Goal: Task Accomplishment & Management: Use online tool/utility

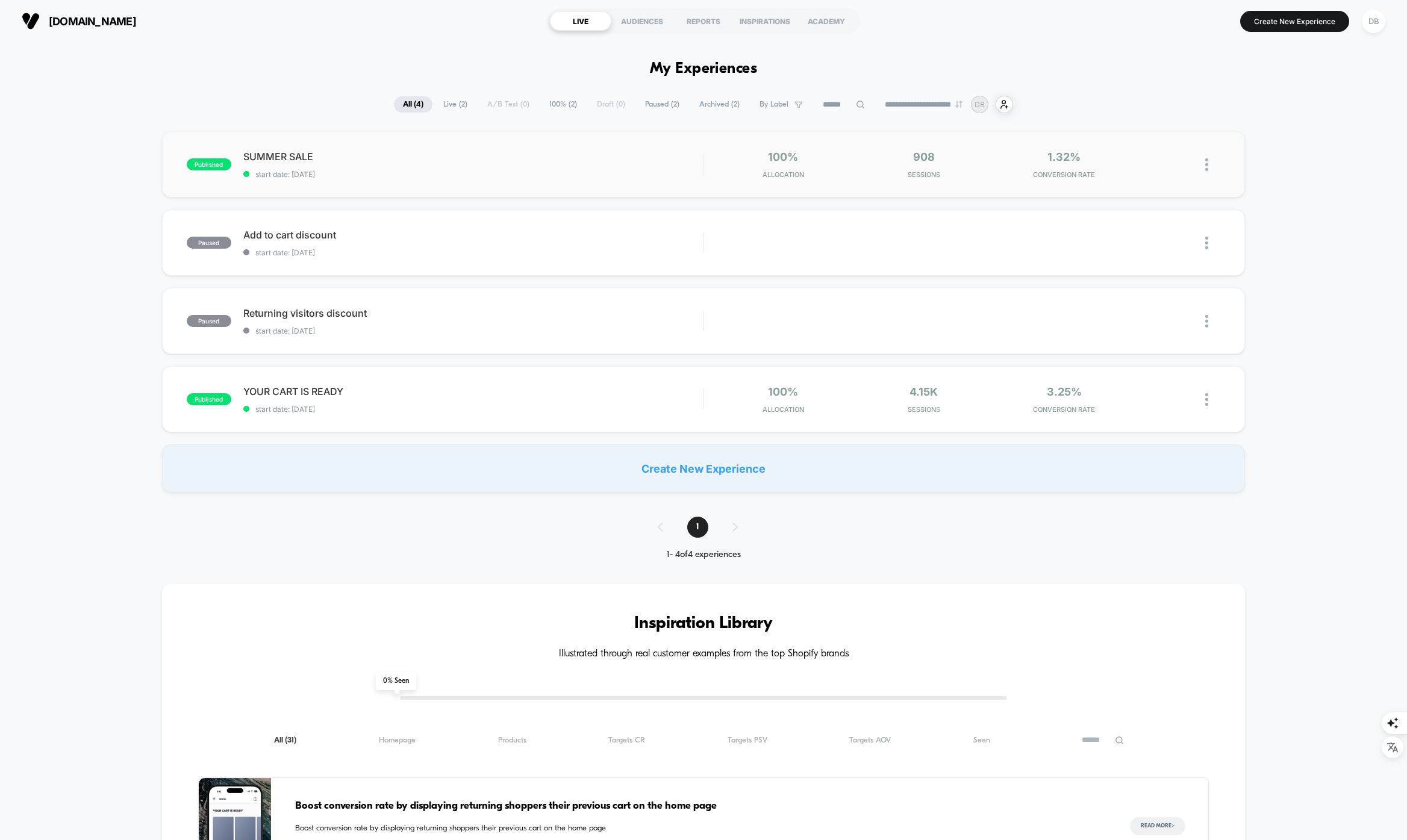
click at [1206, 160] on img at bounding box center [1207, 165] width 3 height 13
click at [1280, 141] on div "published SUMMER SALE start date: [DATE] 100% Allocation 908 Sessions 1.32% CON…" at bounding box center [704, 312] width 1407 height 362
click at [1161, 163] on icon at bounding box center [1163, 164] width 9 height 9
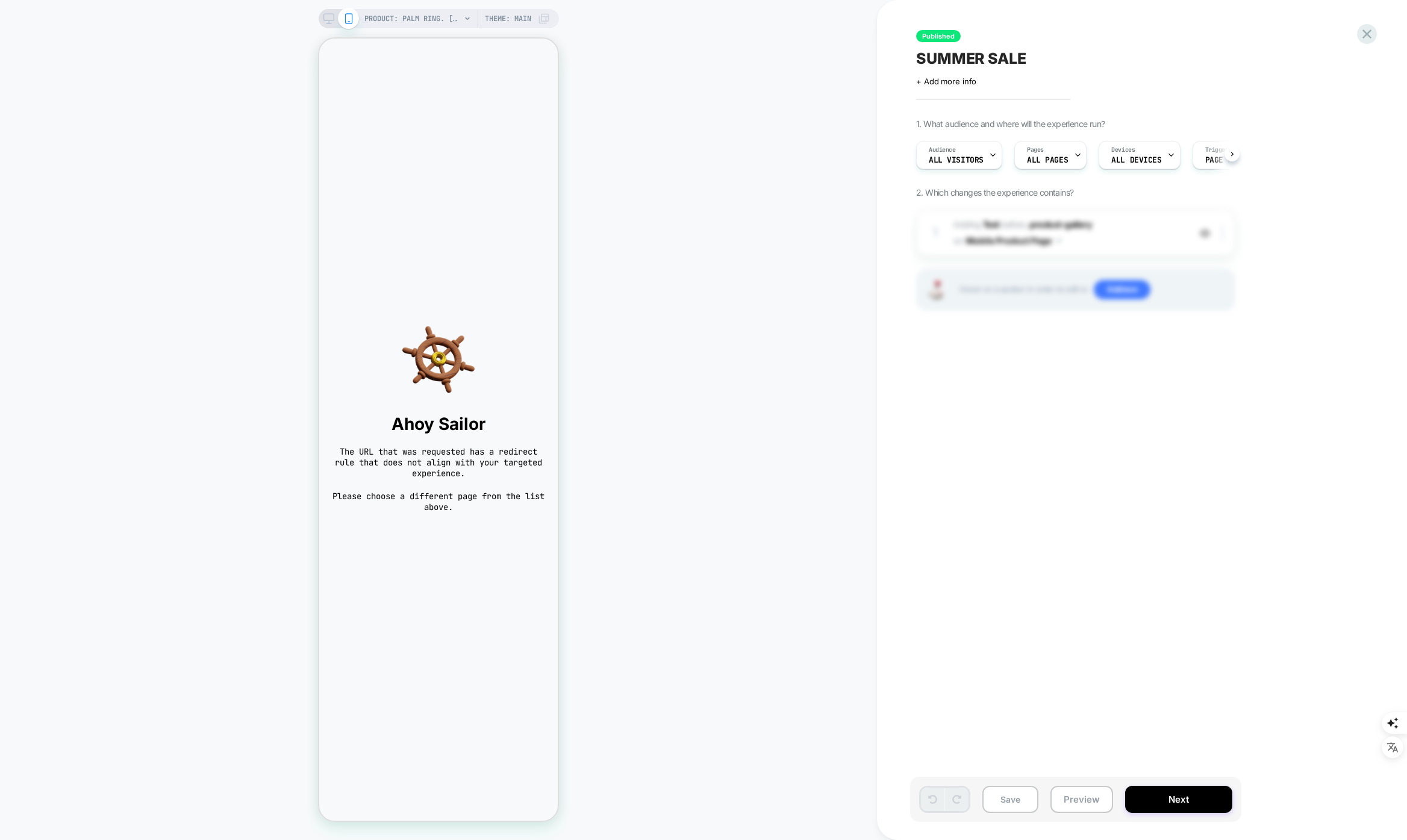
scroll to position [0, 1]
click at [400, 20] on span "PRODUCT: PALM RING. [zilveren herenring]" at bounding box center [413, 19] width 97 height 19
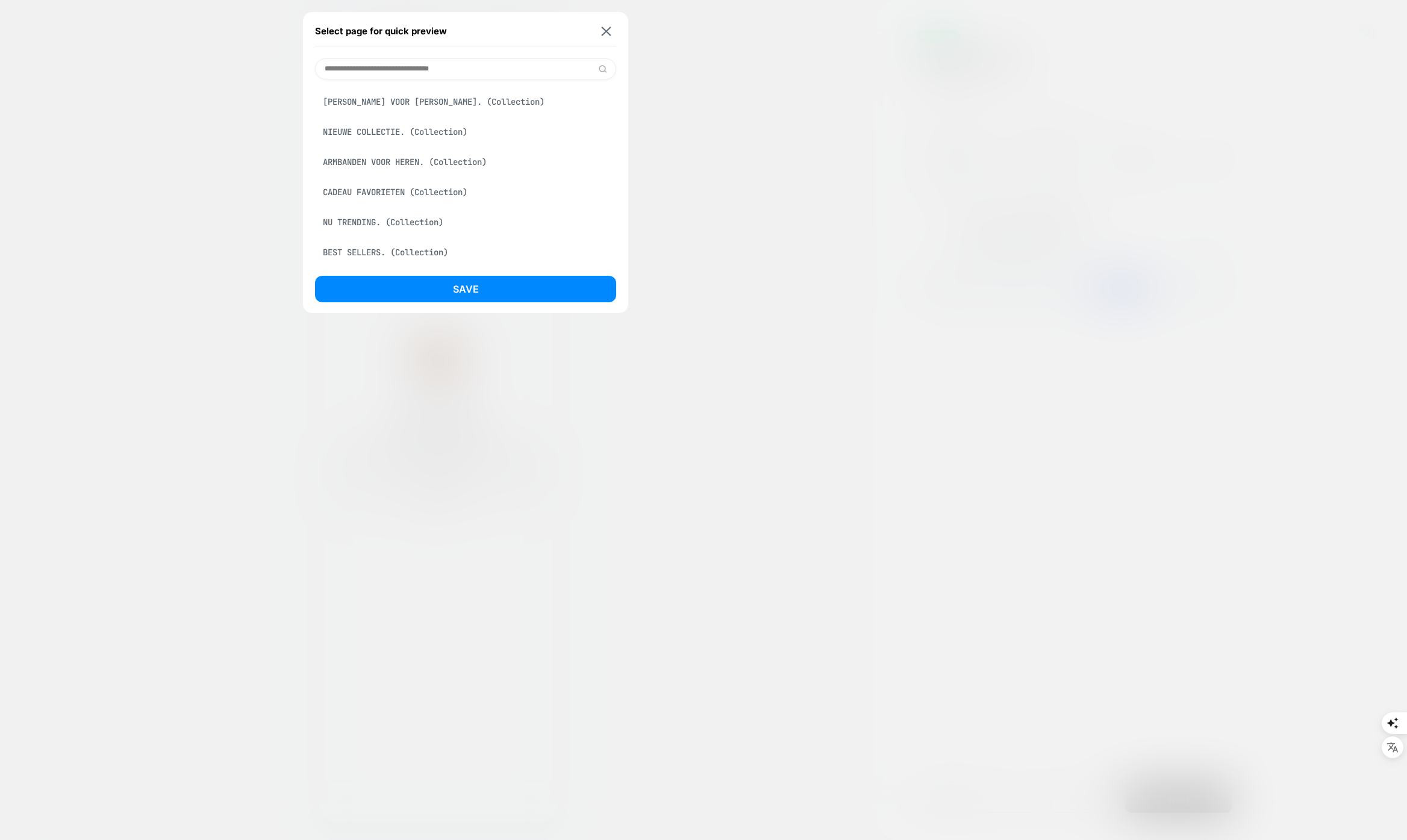
scroll to position [245, 0]
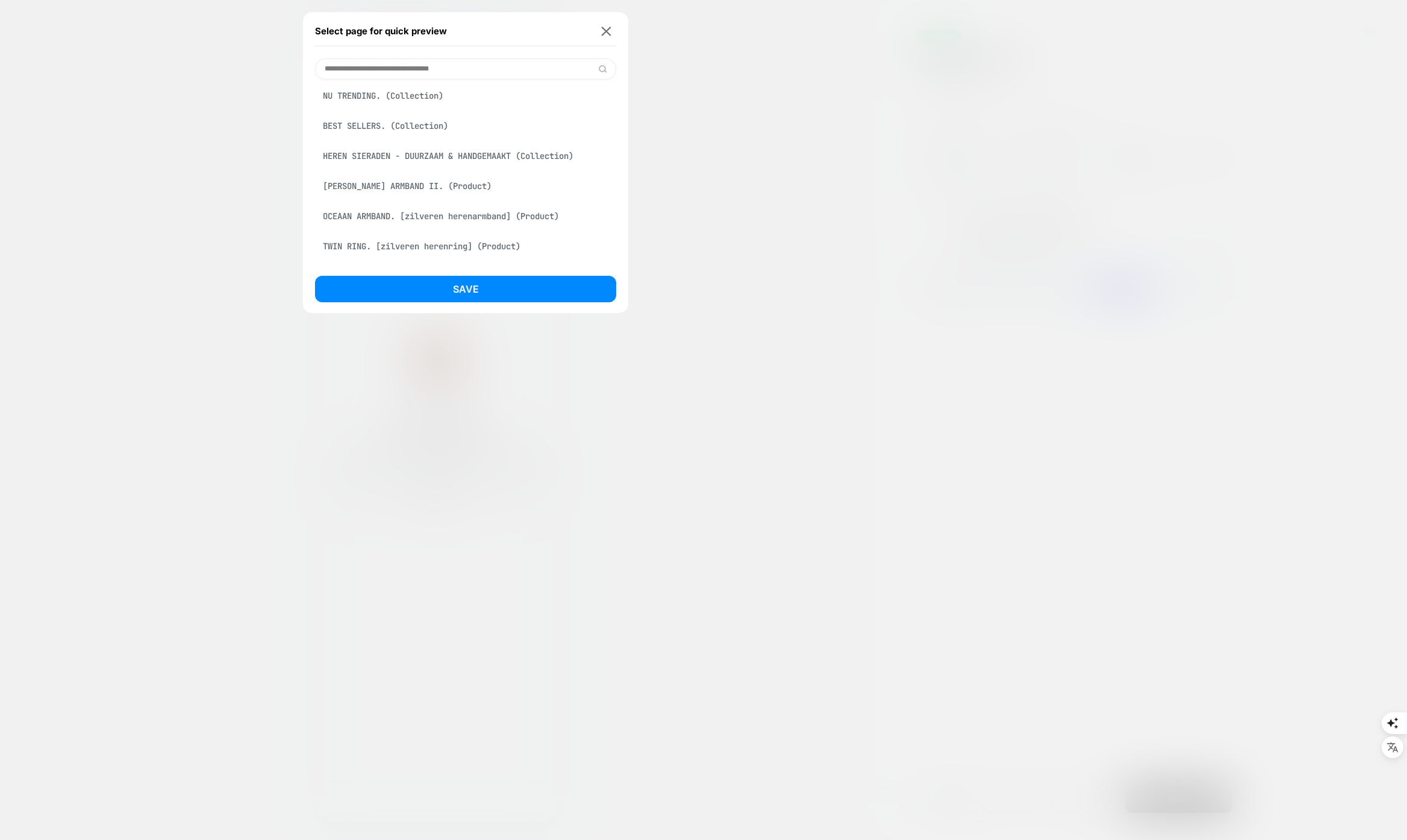
click at [399, 187] on div "[PERSON_NAME] ARMBAND II. (Product)" at bounding box center [465, 186] width 301 height 23
click at [481, 284] on button "Save" at bounding box center [465, 289] width 301 height 27
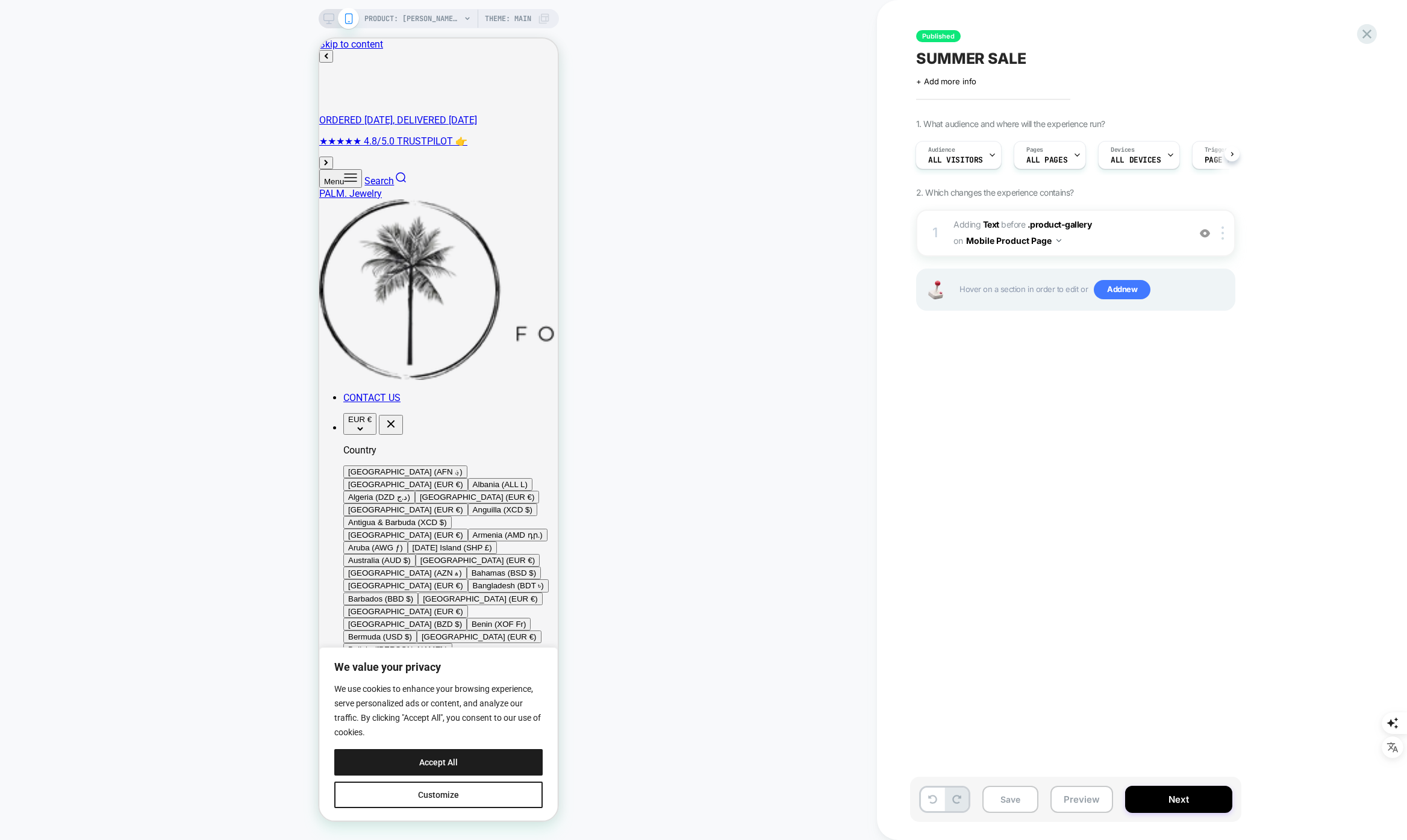
scroll to position [0, 1]
click at [1065, 232] on span "#_loomi_addon_1750748810894_dup1754034417_dup1755527489 Adding Text BEFORE .pro…" at bounding box center [1068, 233] width 230 height 32
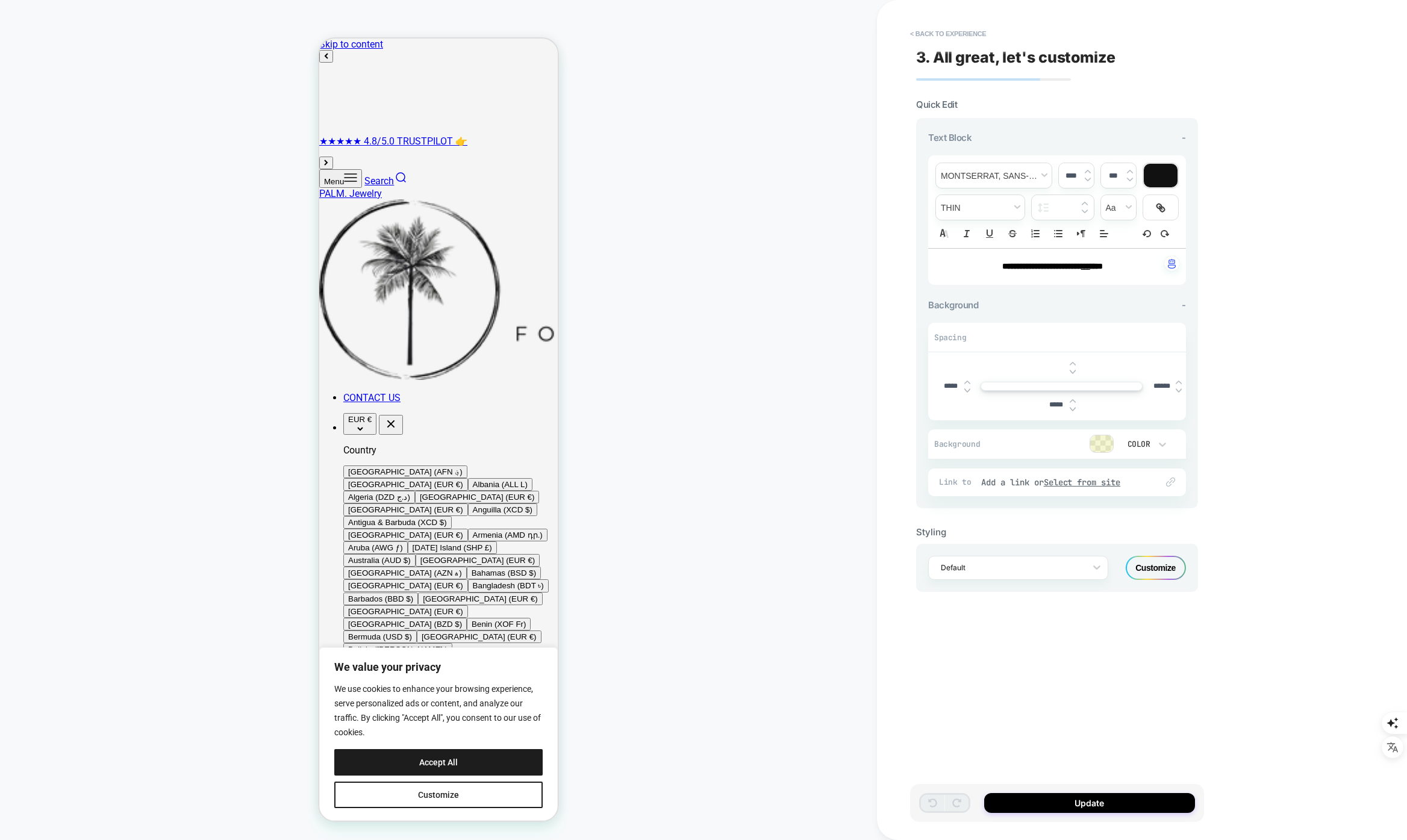
click at [1073, 409] on img at bounding box center [1072, 409] width 6 height 5
click at [1073, 399] on img at bounding box center [1072, 401] width 6 height 5
click at [1071, 407] on img at bounding box center [1072, 409] width 6 height 5
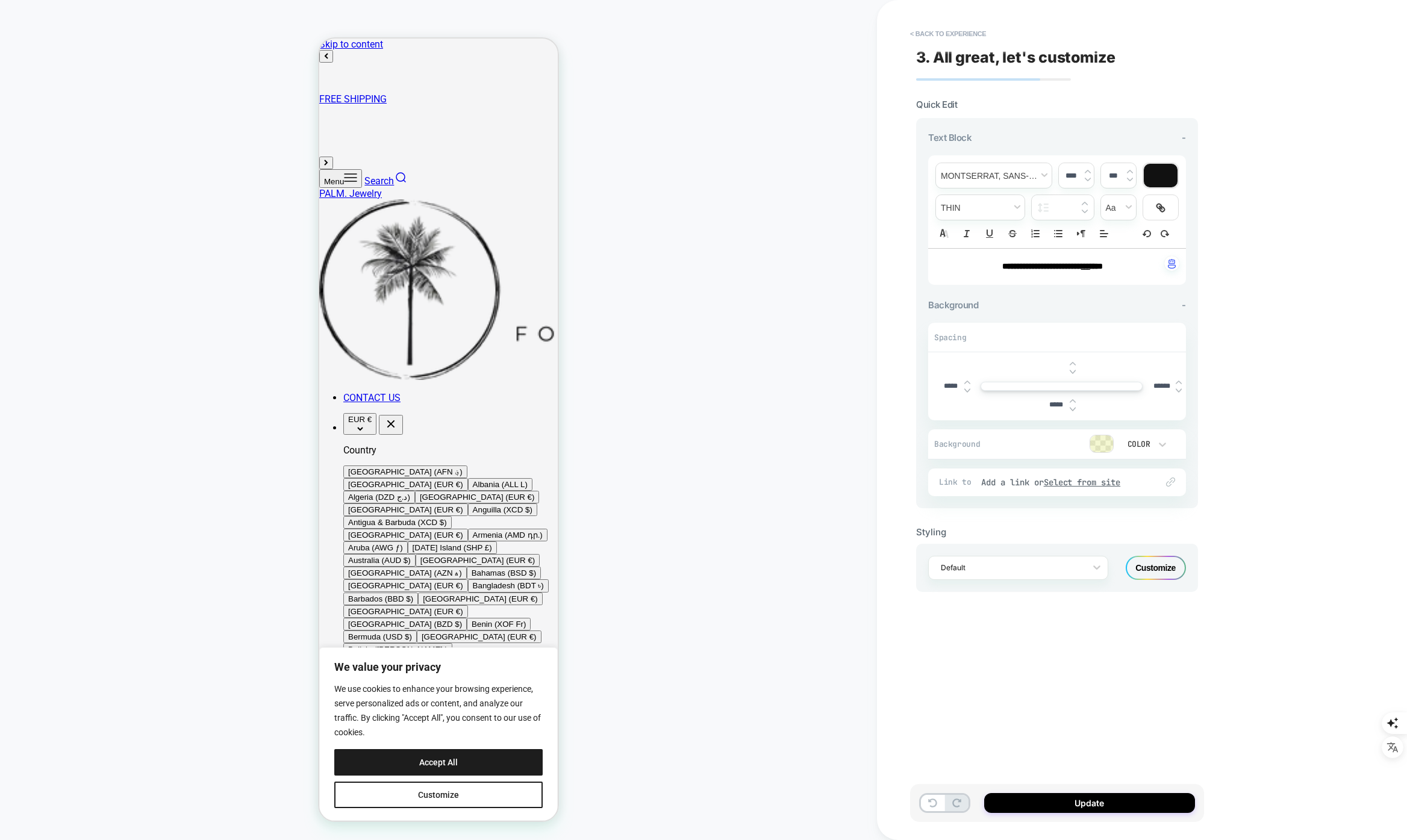
click at [1075, 401] on img at bounding box center [1072, 401] width 6 height 5
type input "*****"
click at [1080, 809] on button "Update" at bounding box center [1090, 803] width 211 height 19
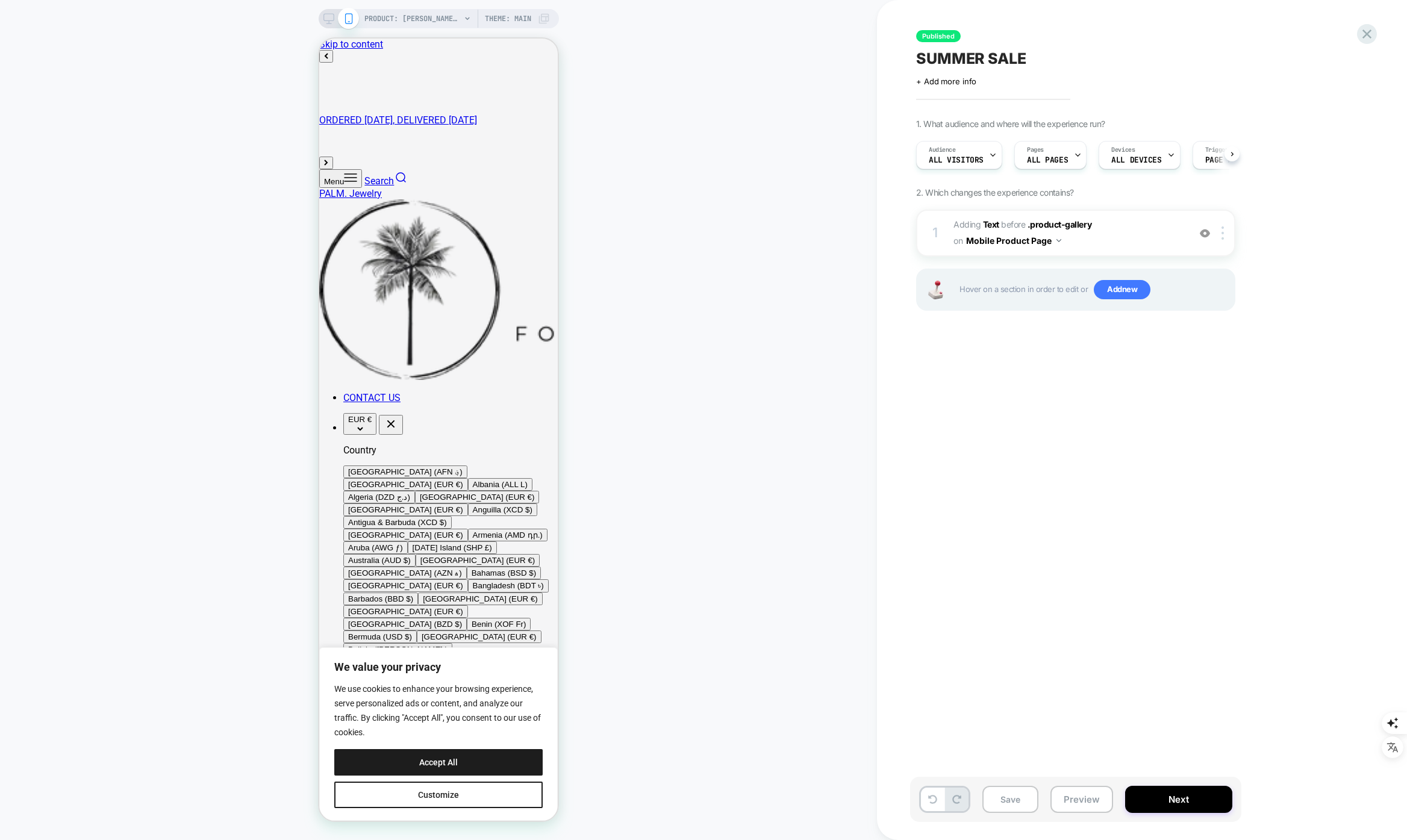
scroll to position [0, 1]
click at [1182, 798] on button "Next" at bounding box center [1179, 799] width 107 height 27
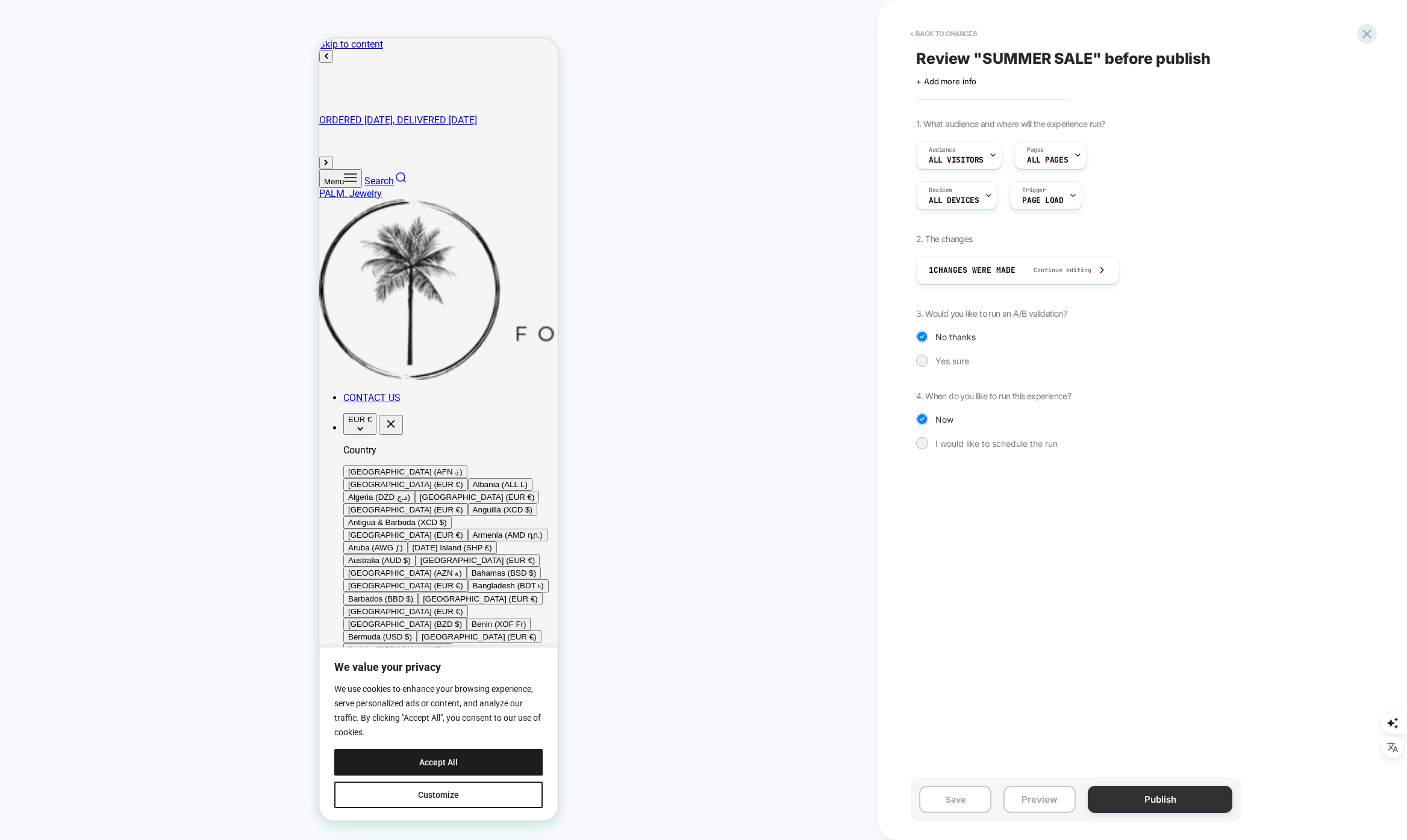
click at [1180, 798] on button "Publish" at bounding box center [1160, 799] width 145 height 27
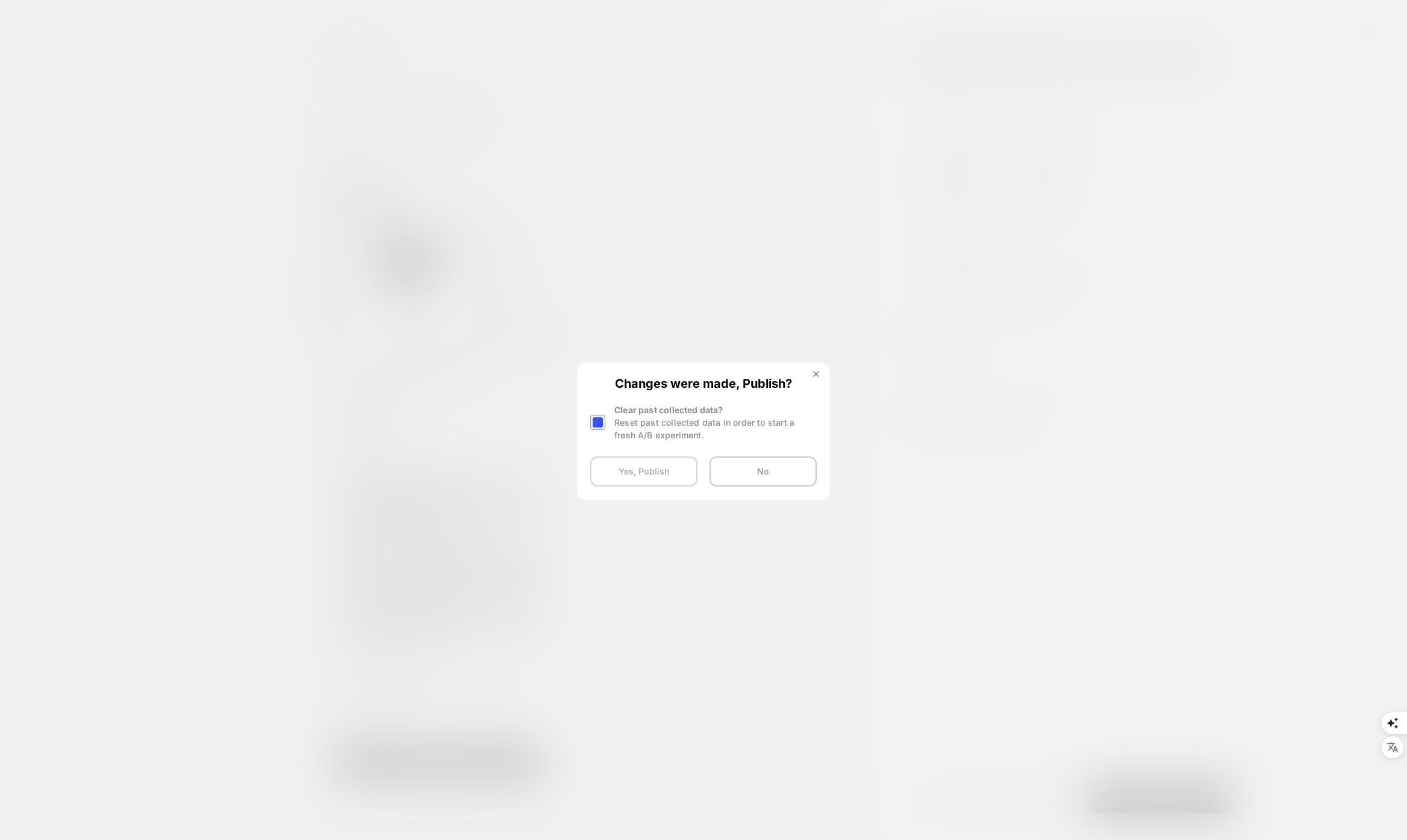
click at [642, 463] on button "Yes, Publish" at bounding box center [644, 471] width 107 height 30
